Goal: Task Accomplishment & Management: Manage account settings

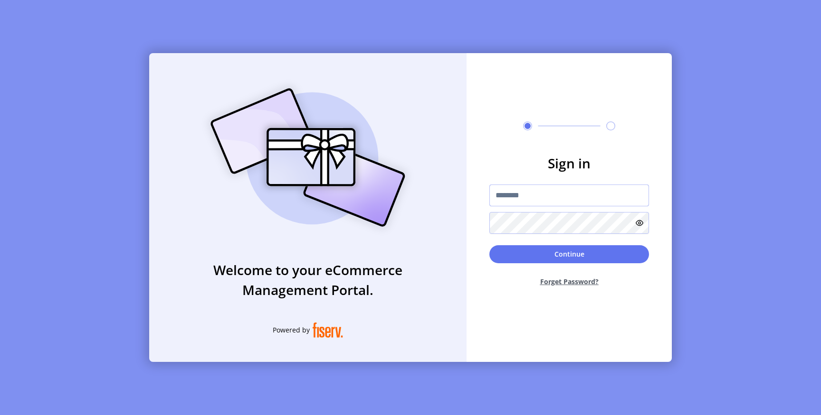
click at [509, 198] on input "text" at bounding box center [569, 196] width 160 height 22
type input "*********"
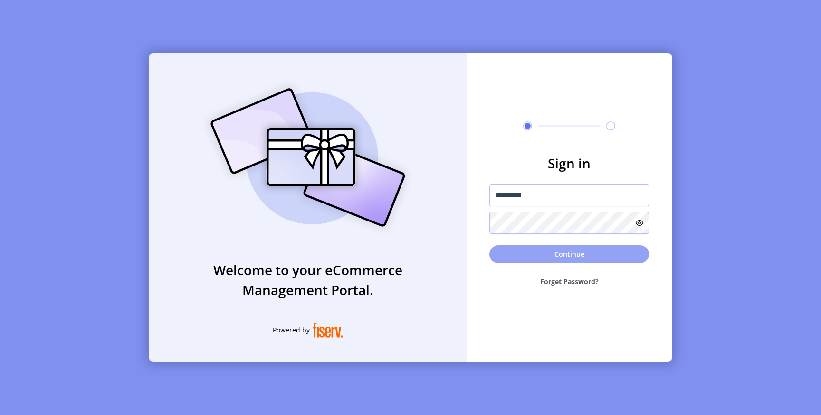
click at [500, 248] on button "Continue" at bounding box center [569, 254] width 160 height 18
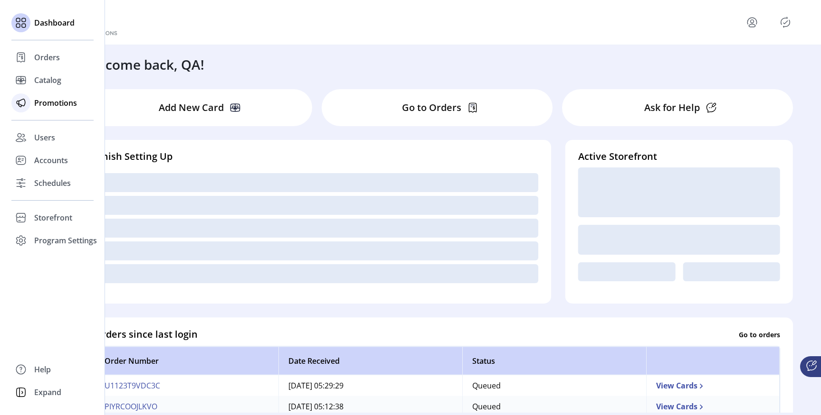
click at [51, 105] on span "Promotions" at bounding box center [55, 102] width 43 height 11
